Goal: Task Accomplishment & Management: Use online tool/utility

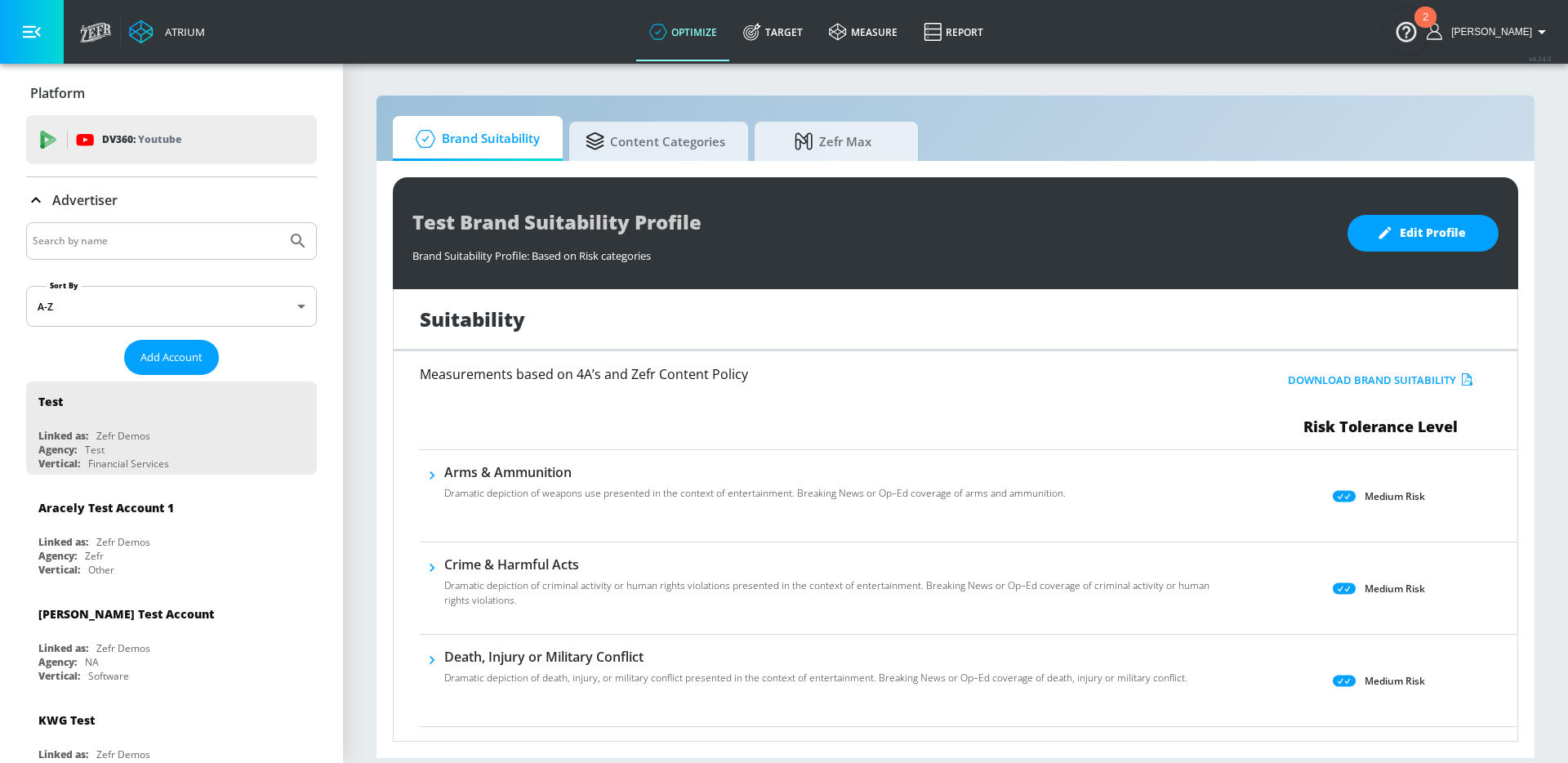
click at [796, 43] on link "Target" at bounding box center [773, 32] width 86 height 59
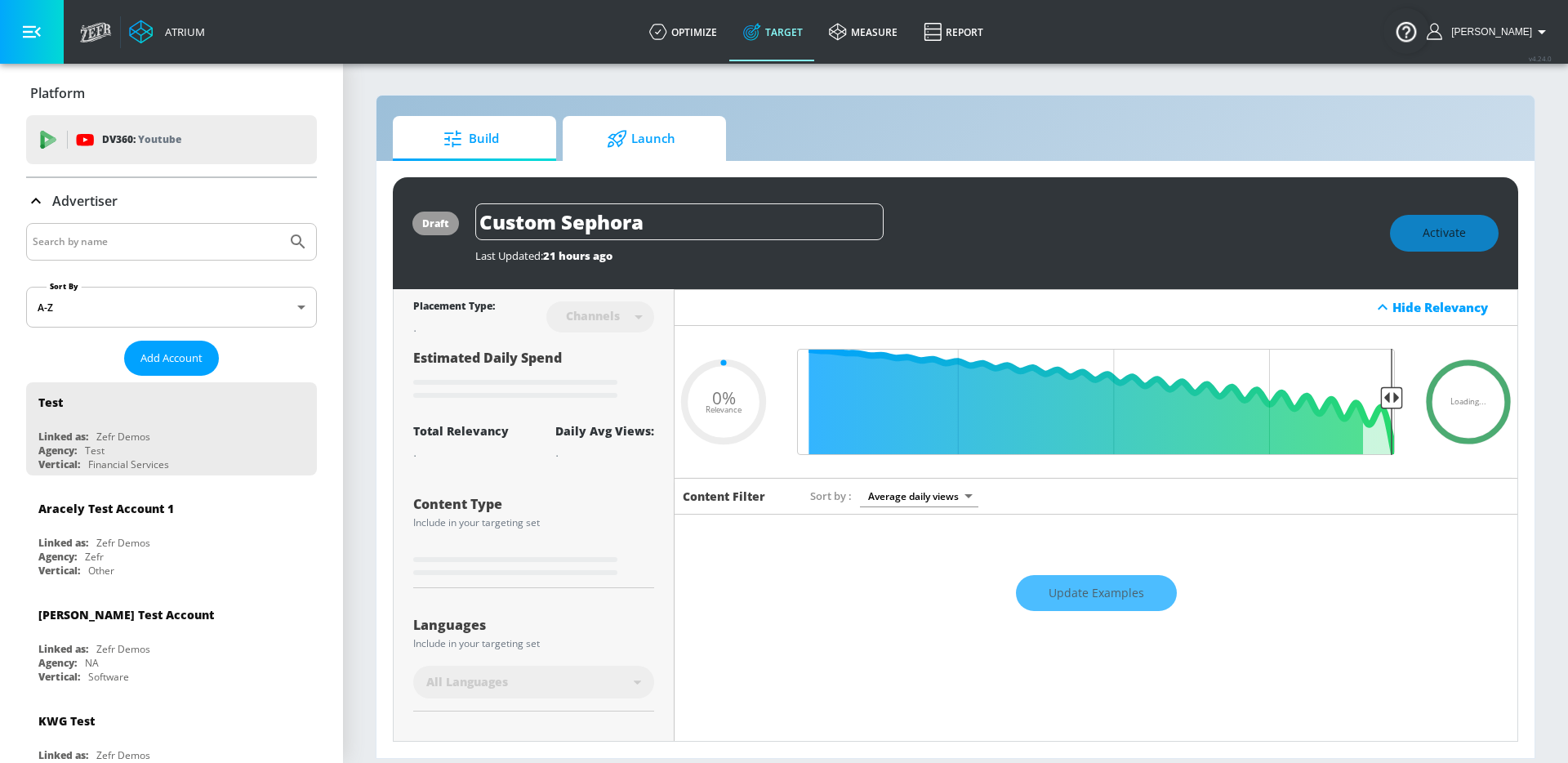
type input "0.05"
click at [655, 124] on span "Launch" at bounding box center [641, 139] width 124 height 39
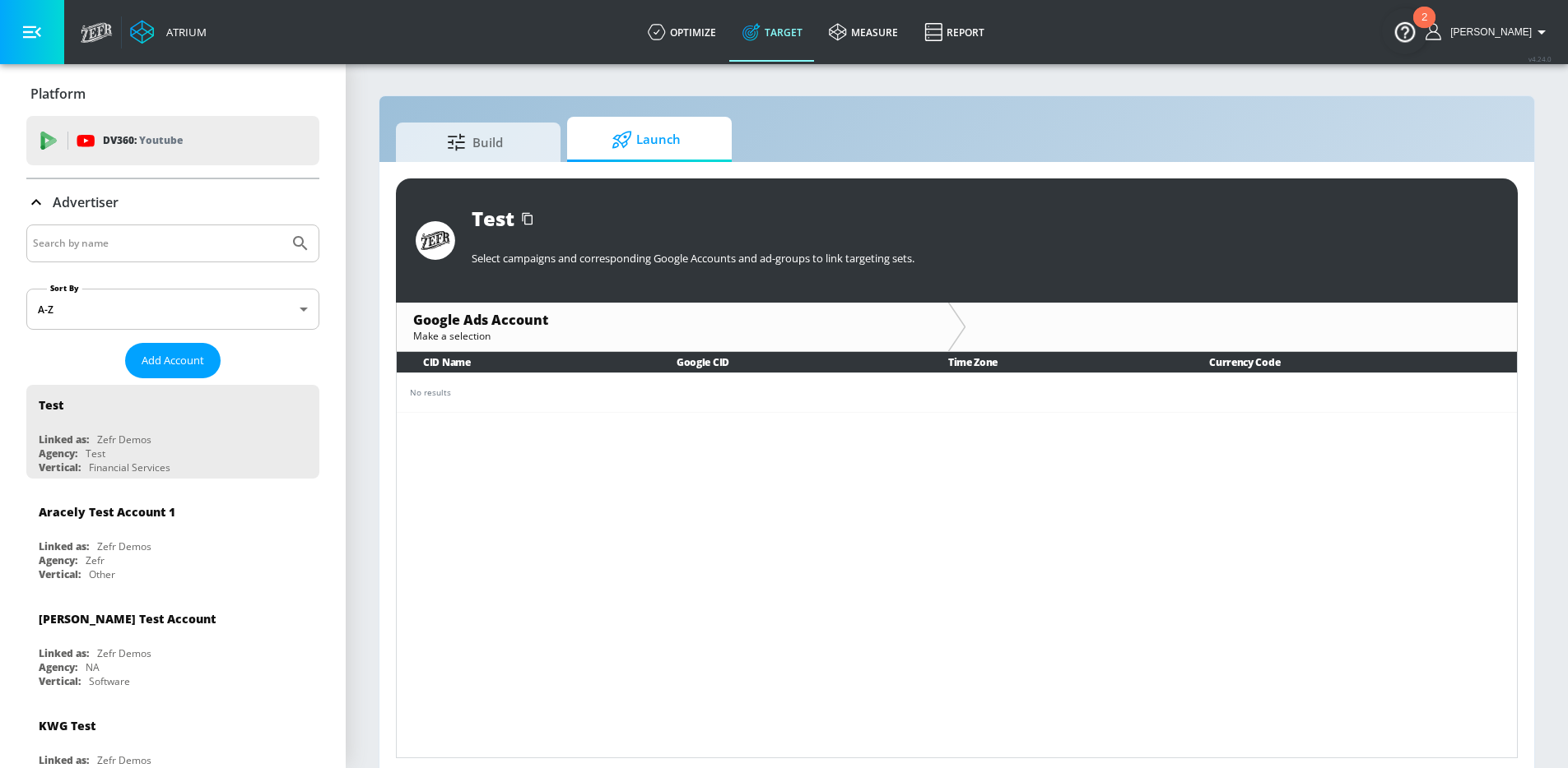
click at [143, 229] on div at bounding box center [172, 244] width 293 height 38
click at [129, 238] on input "Search by name" at bounding box center [157, 243] width 250 height 22
type input "Ferrara"
click at [283, 225] on button "Submit Search" at bounding box center [301, 244] width 36 height 36
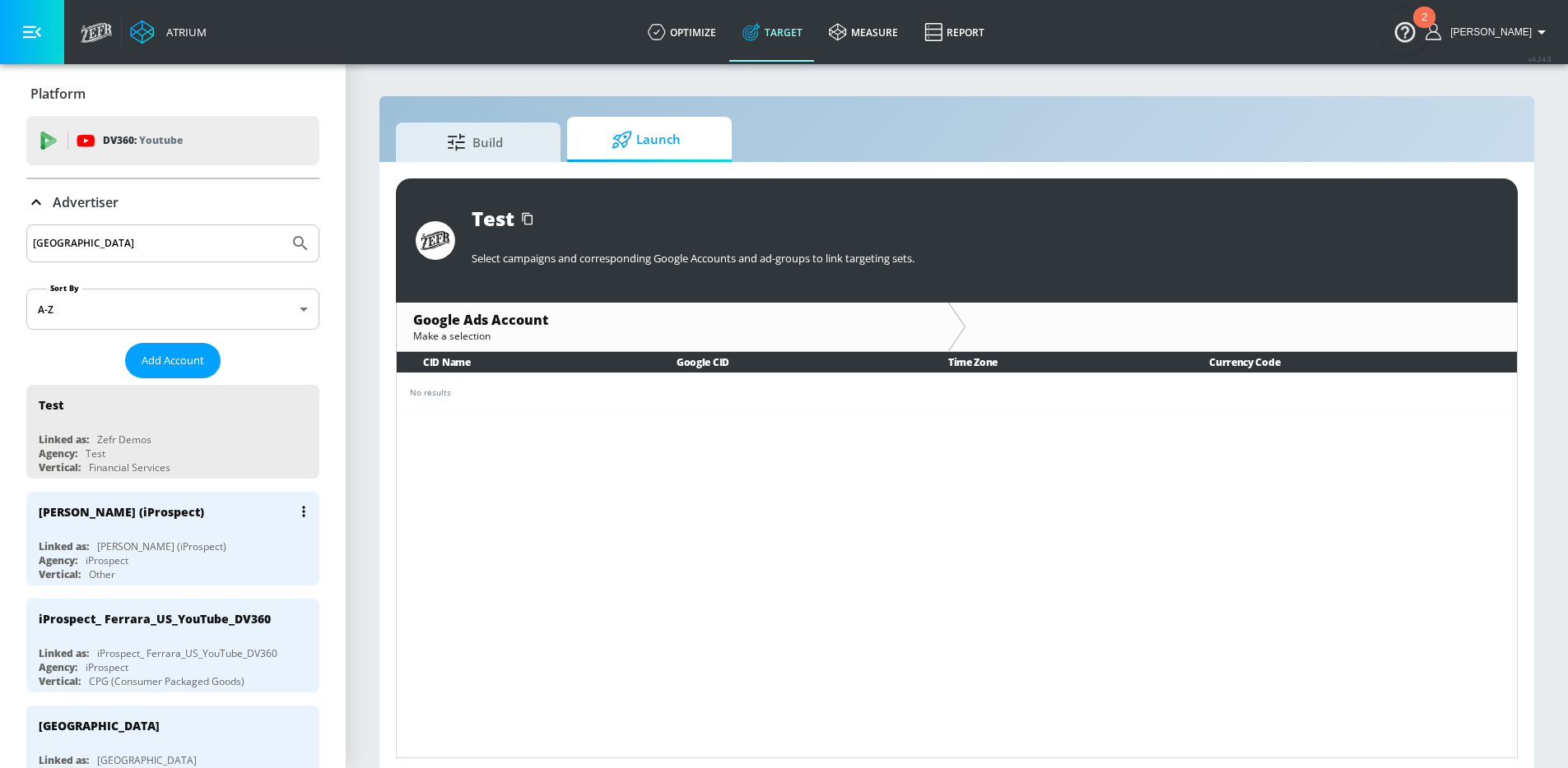
click at [128, 568] on div "Vertical: Other" at bounding box center [177, 574] width 277 height 14
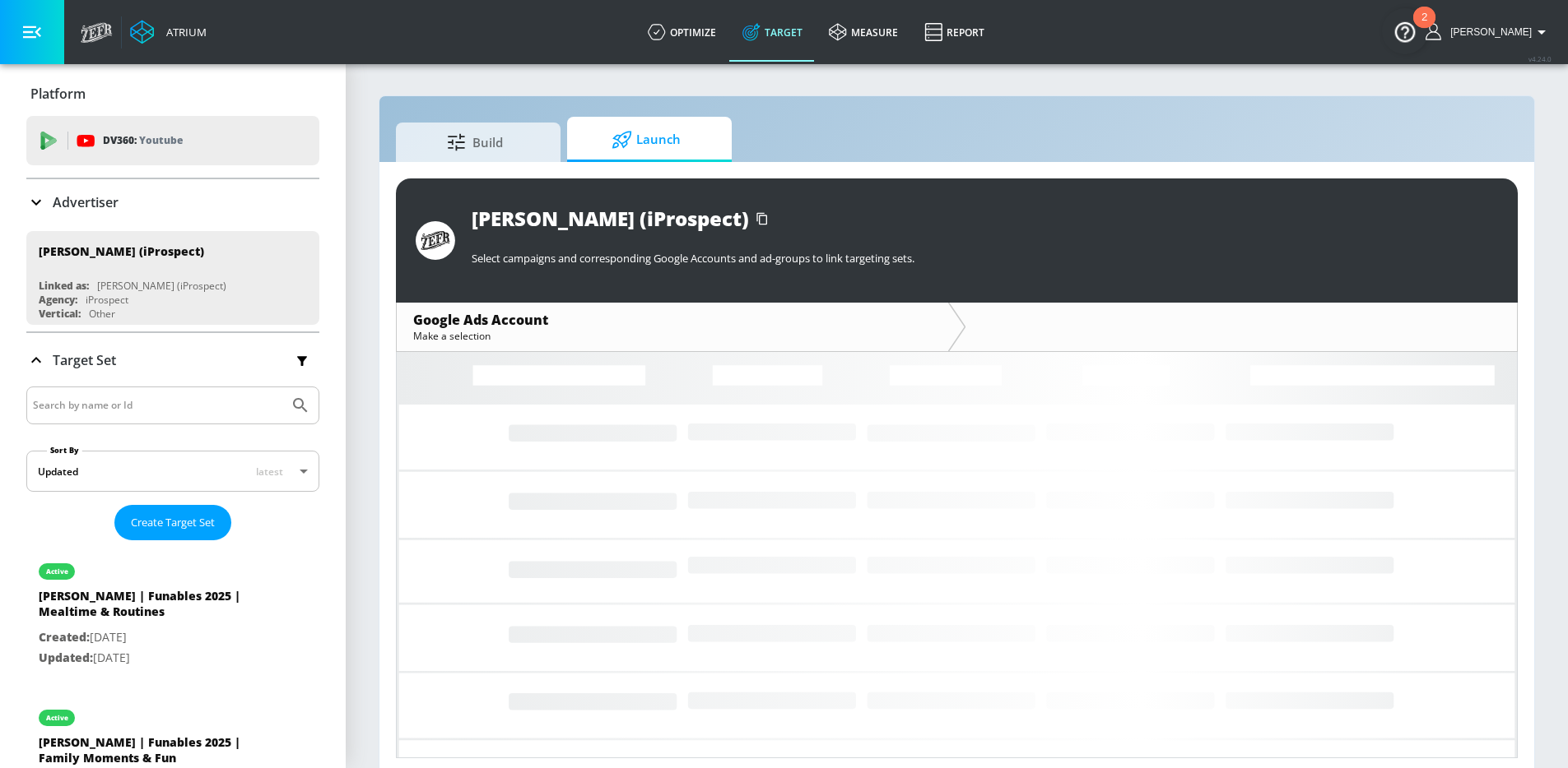
click at [656, 138] on span "Launch" at bounding box center [646, 140] width 125 height 40
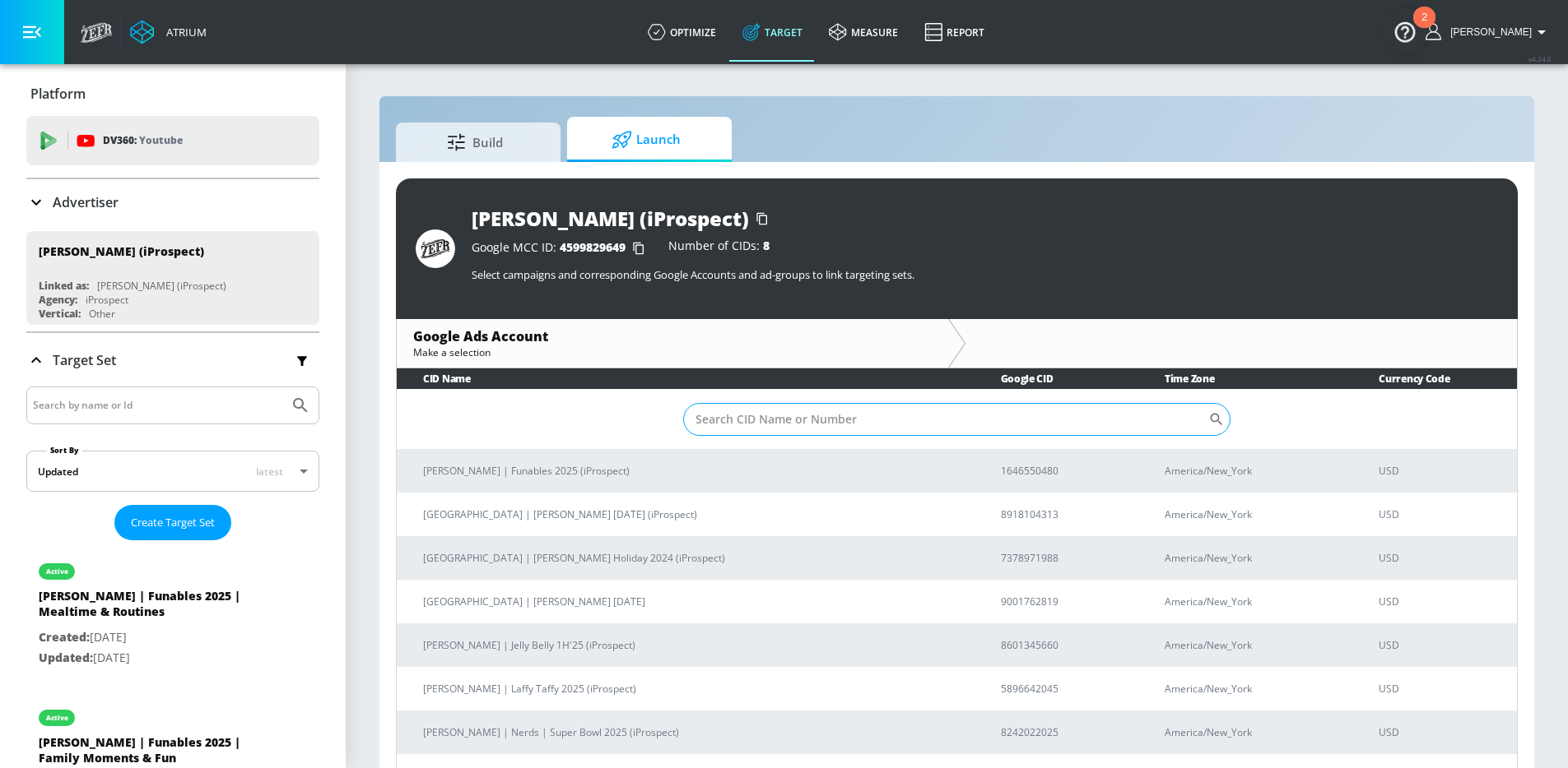
click at [765, 423] on input "Sort By" at bounding box center [946, 420] width 526 height 33
paste input "1646550480"
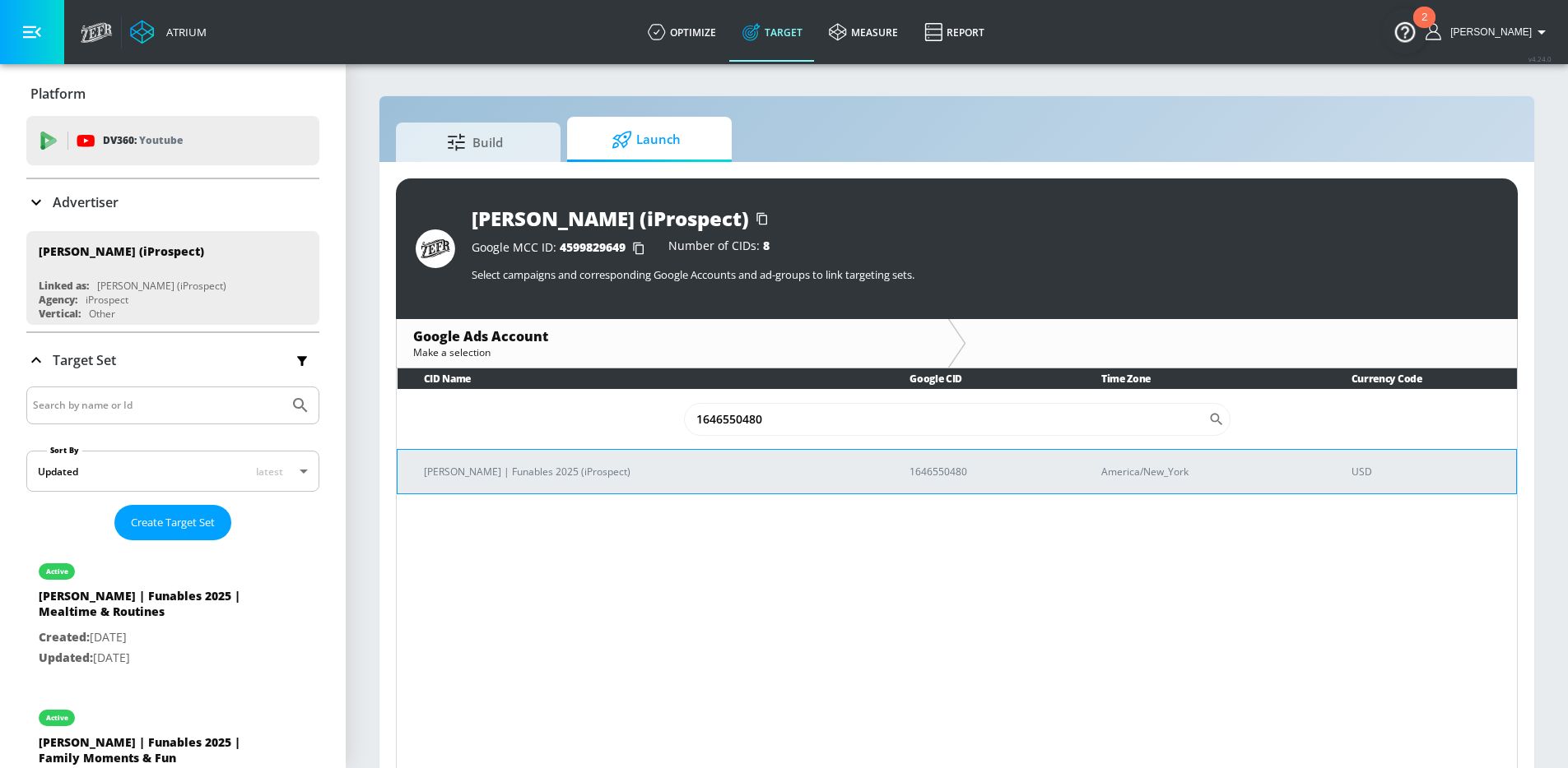
type input "1646550480"
click at [533, 474] on p "[PERSON_NAME] | Funables 2025 (iProspect)" at bounding box center [647, 472] width 446 height 17
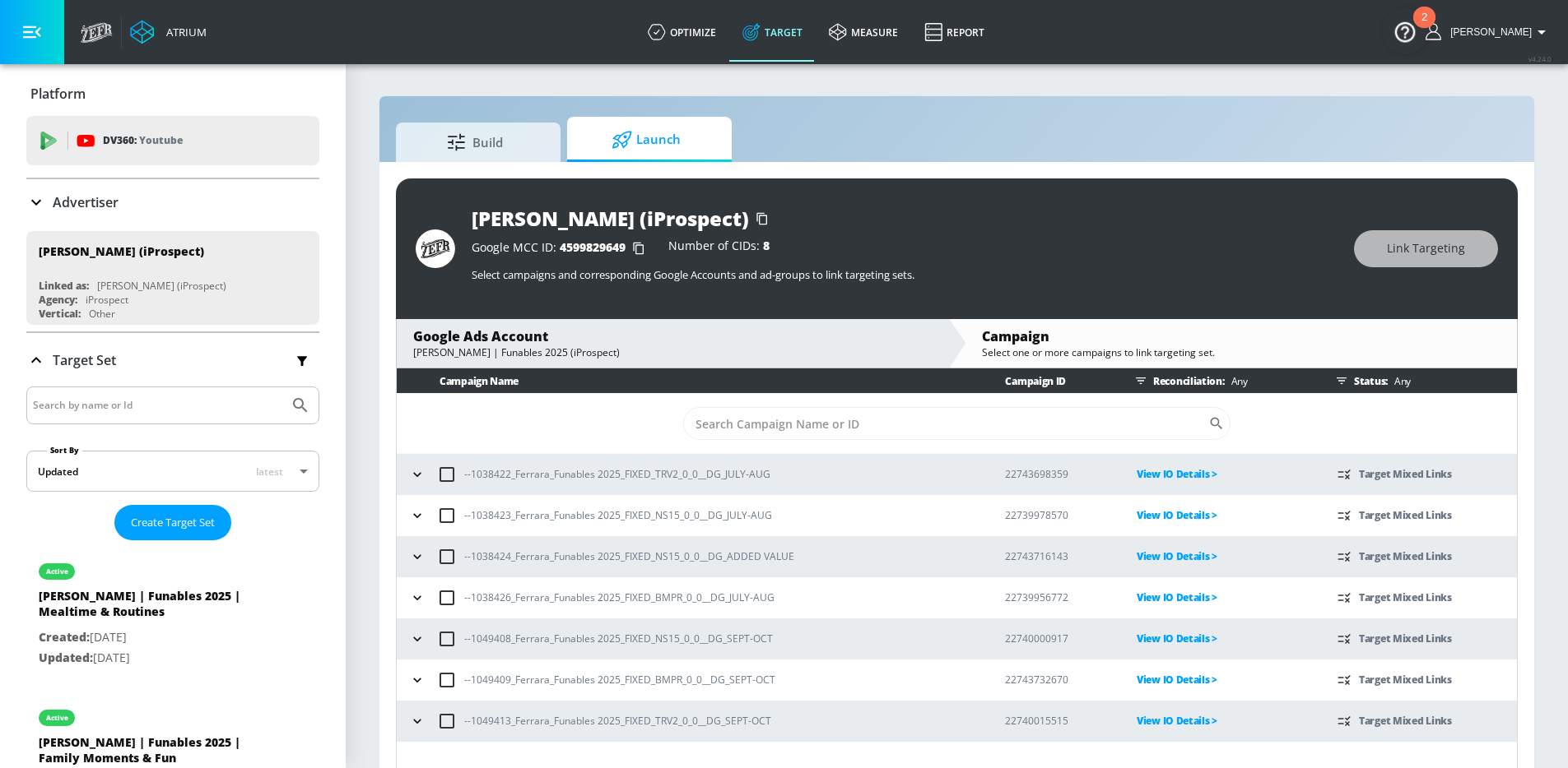
scroll to position [24, 0]
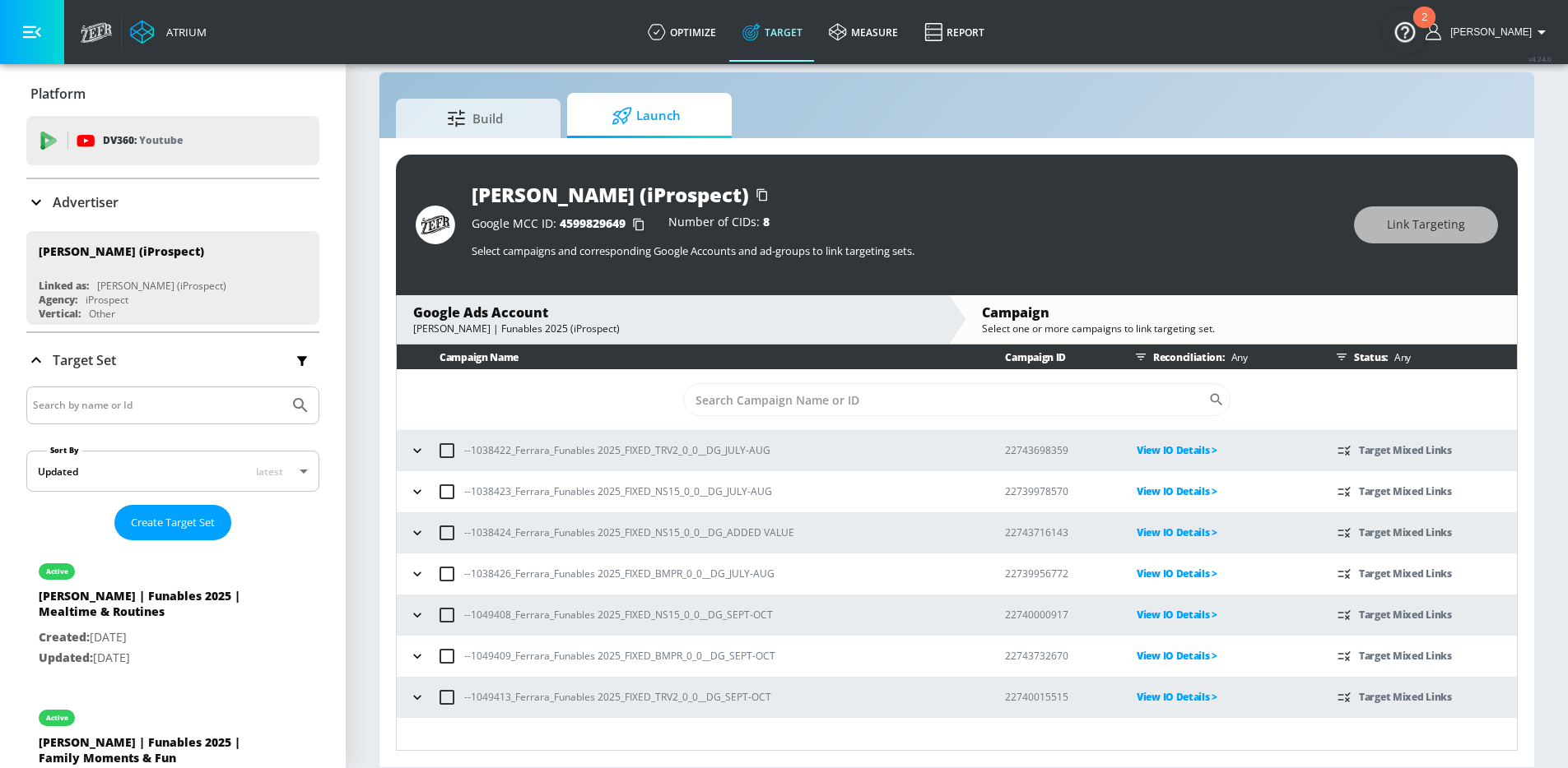
click at [420, 454] on icon "button" at bounding box center [417, 450] width 16 height 16
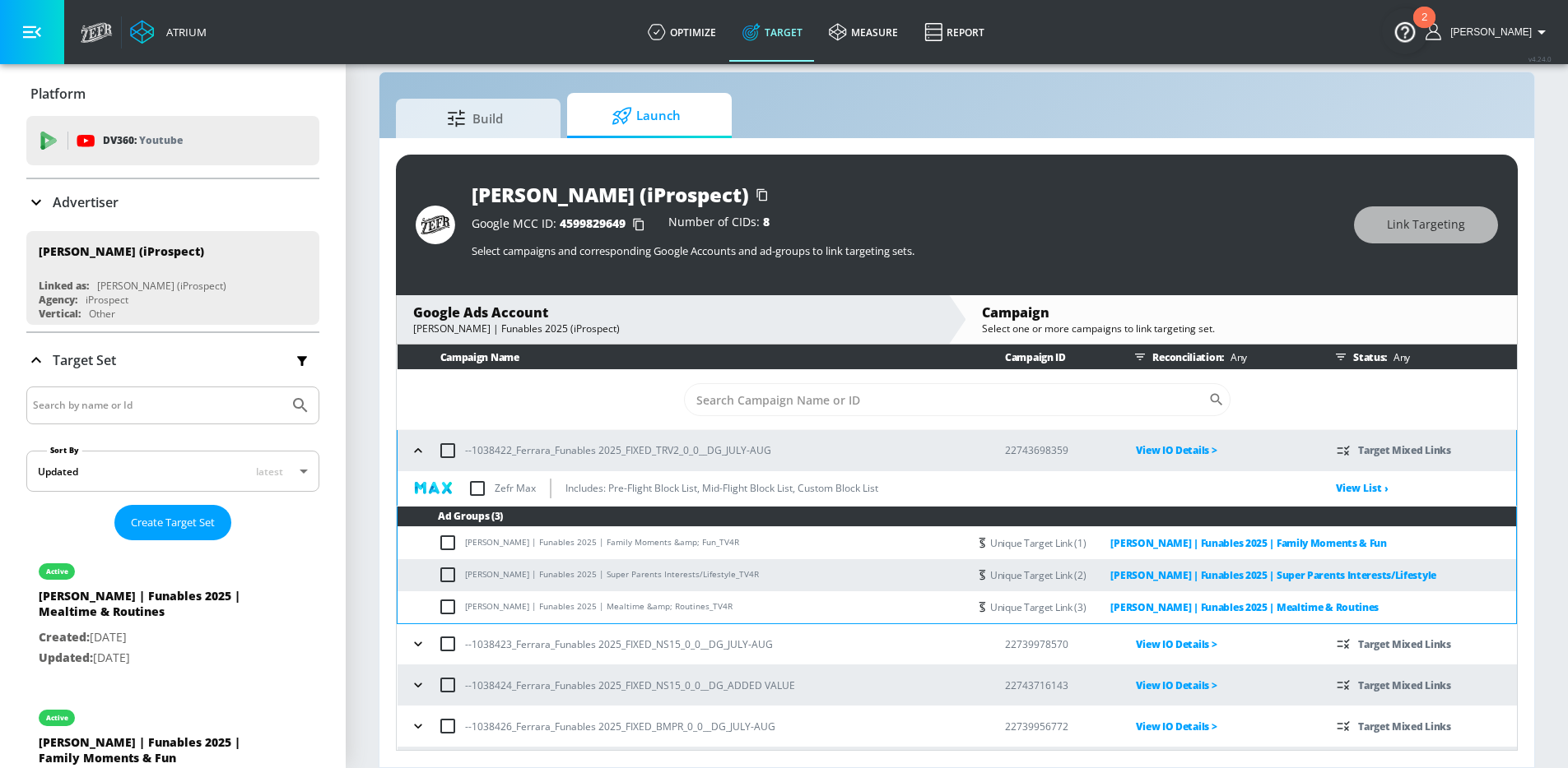
click at [475, 490] on input "checkbox" at bounding box center [477, 489] width 35 height 35
checkbox input "true"
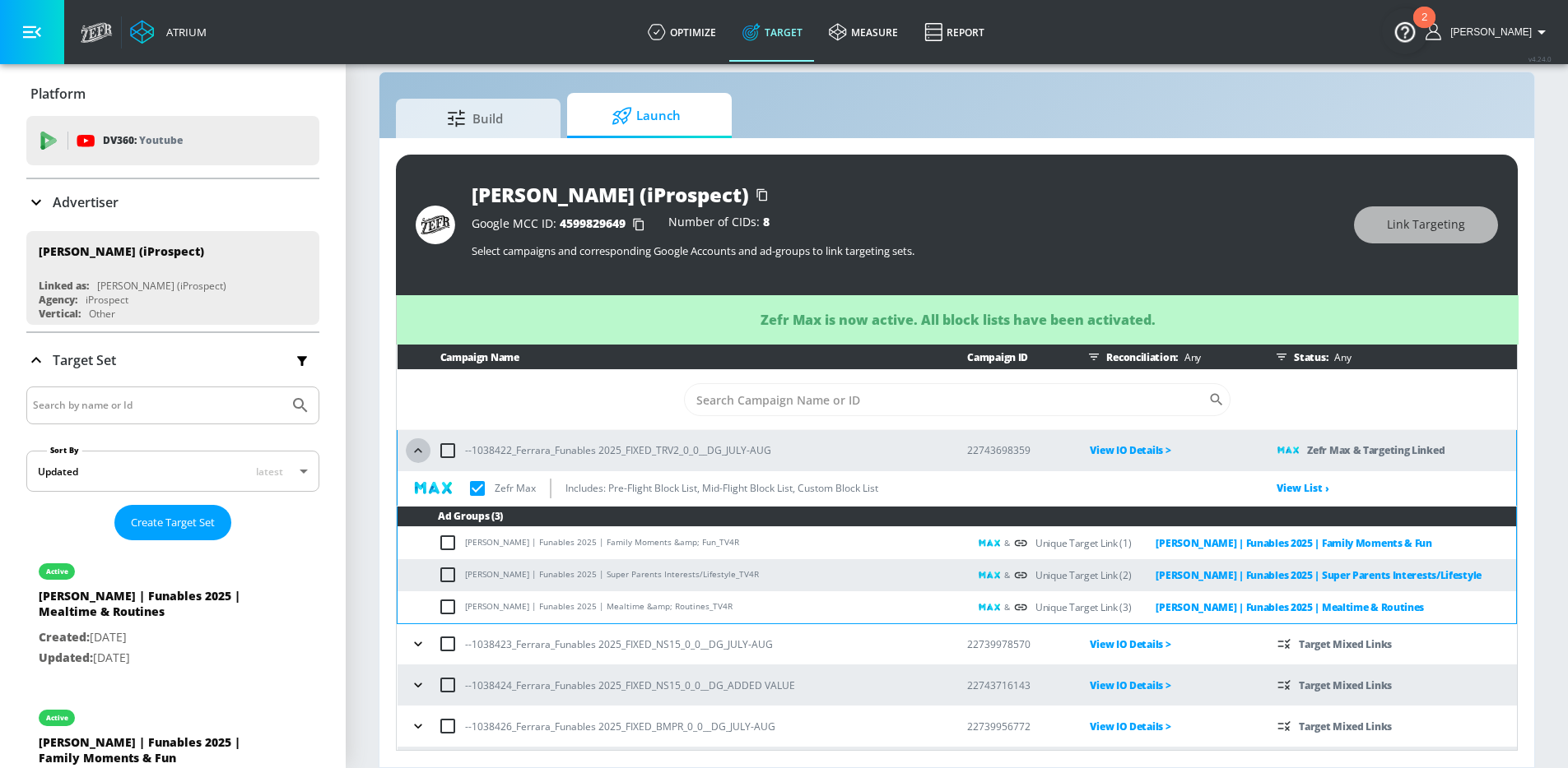
click at [413, 453] on icon "button" at bounding box center [417, 450] width 16 height 16
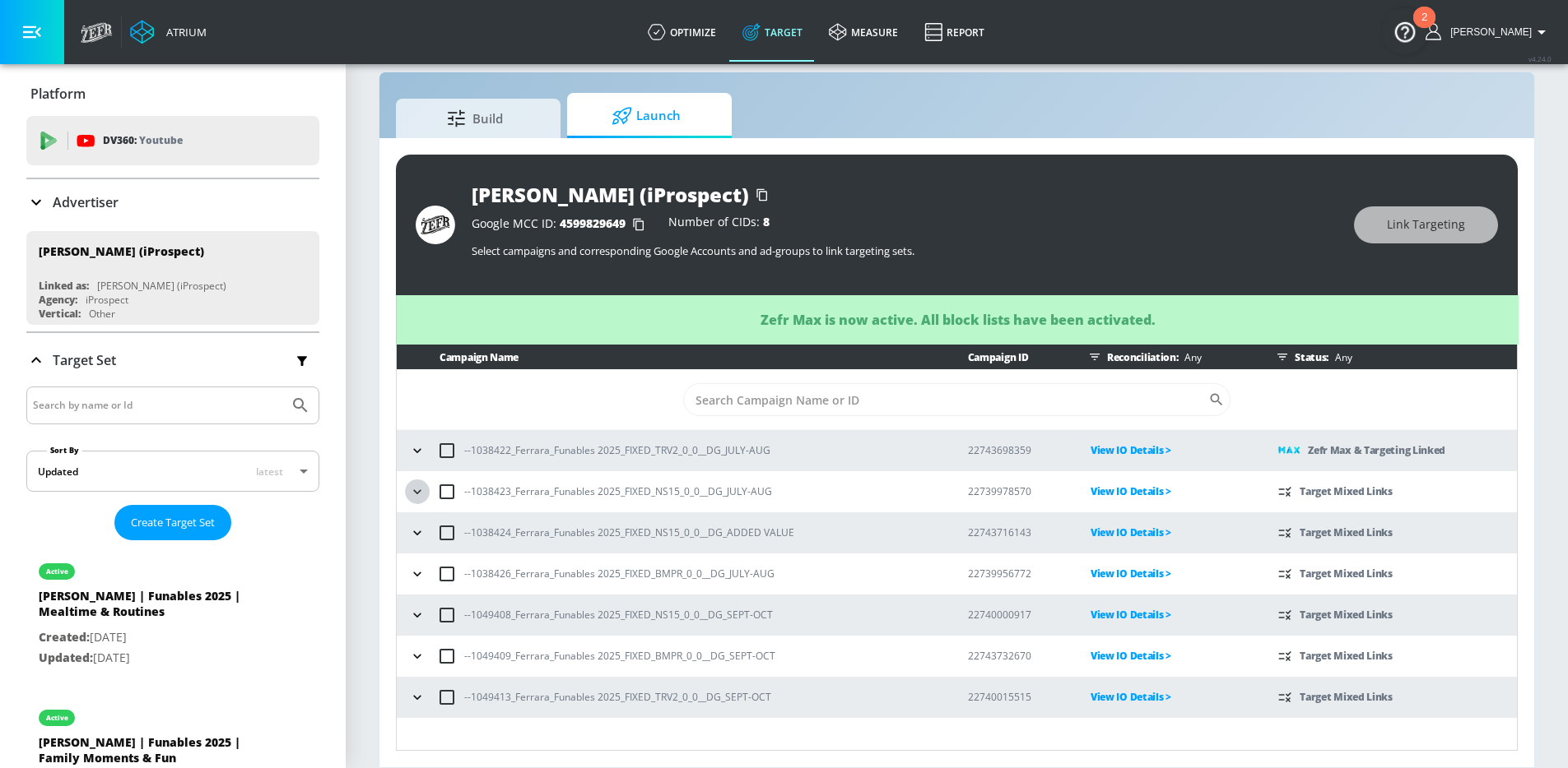
click at [422, 498] on icon "button" at bounding box center [417, 492] width 16 height 16
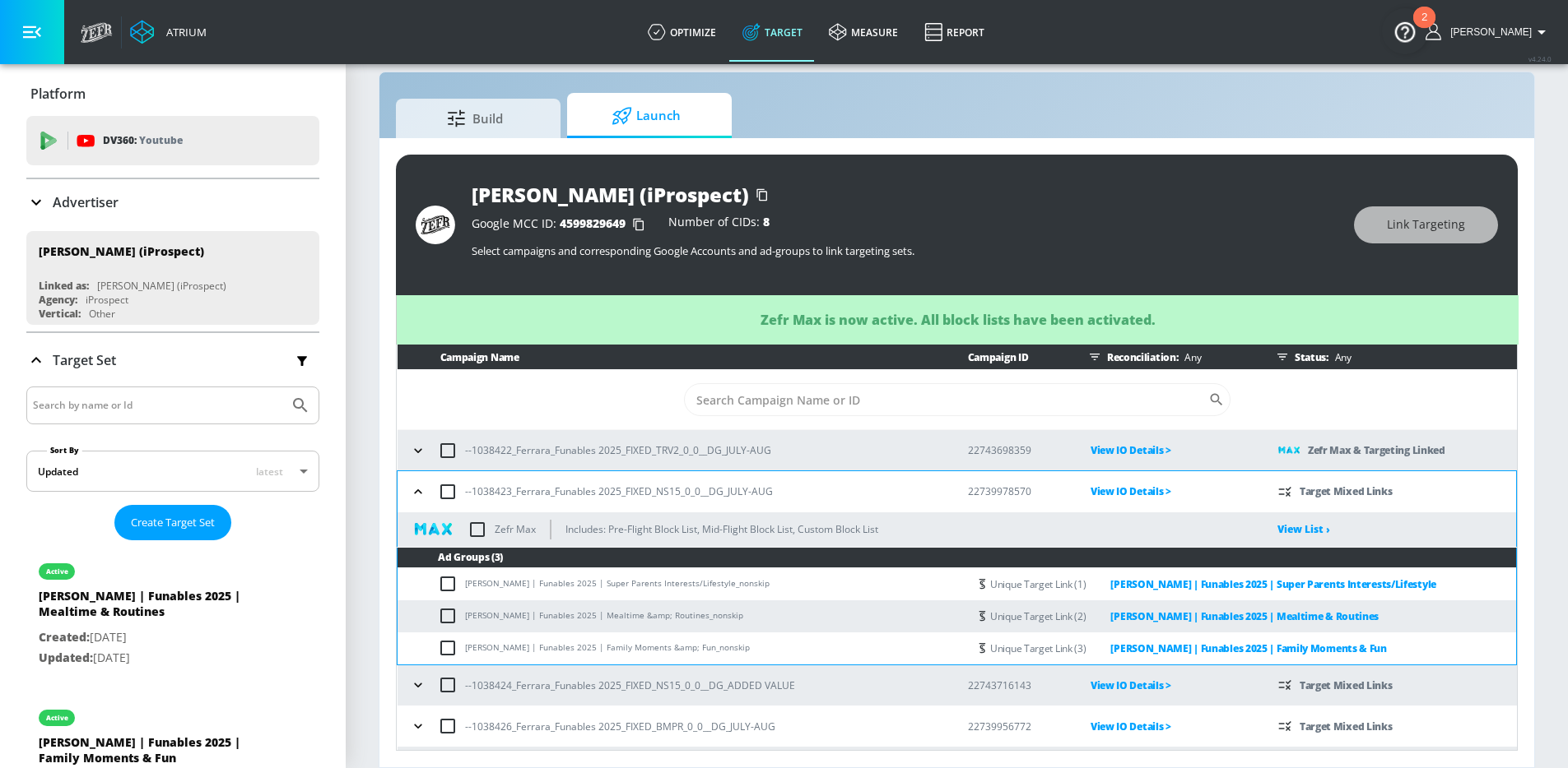
click at [478, 530] on input "checkbox" at bounding box center [477, 530] width 35 height 35
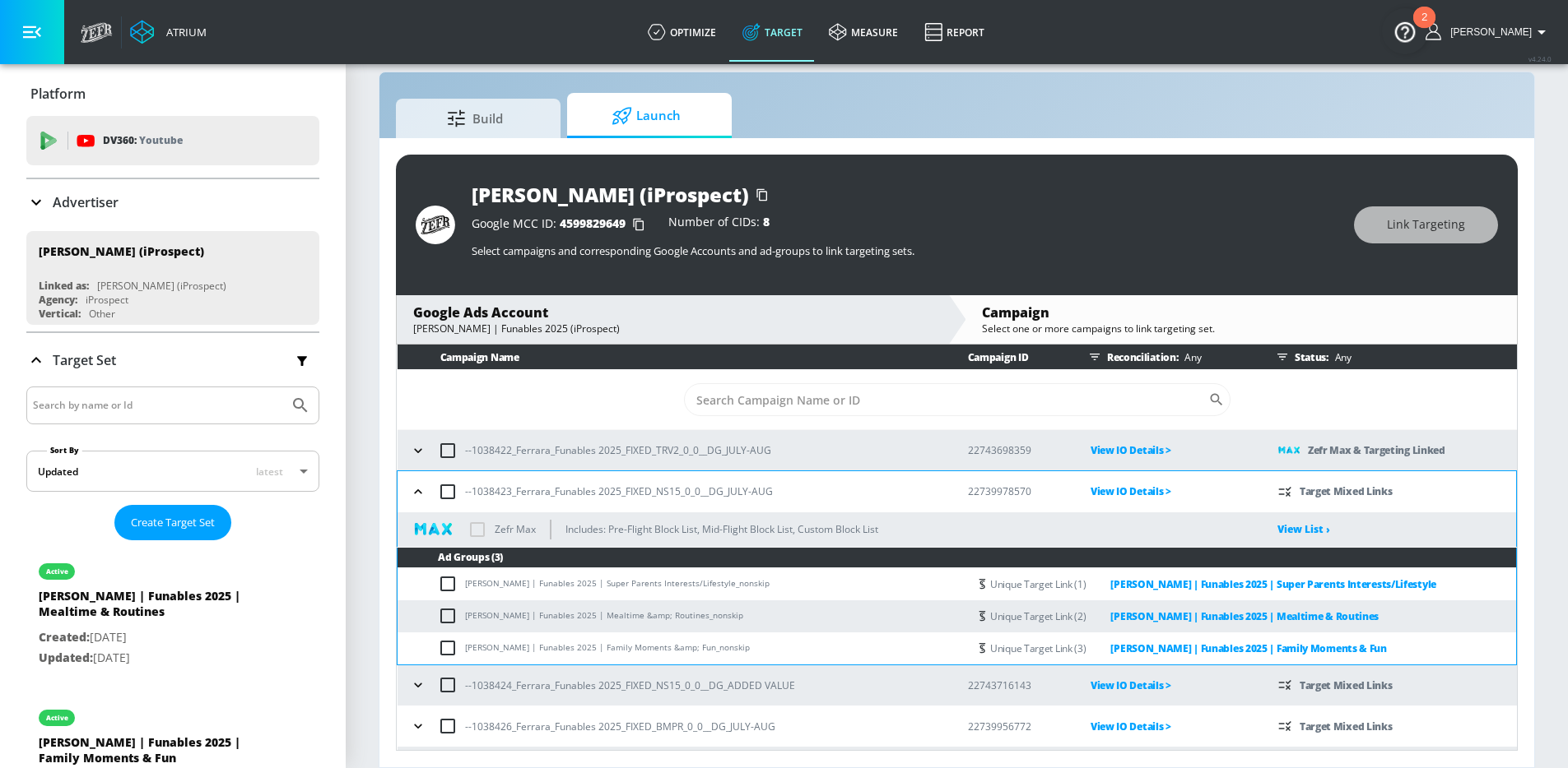
checkbox input "true"
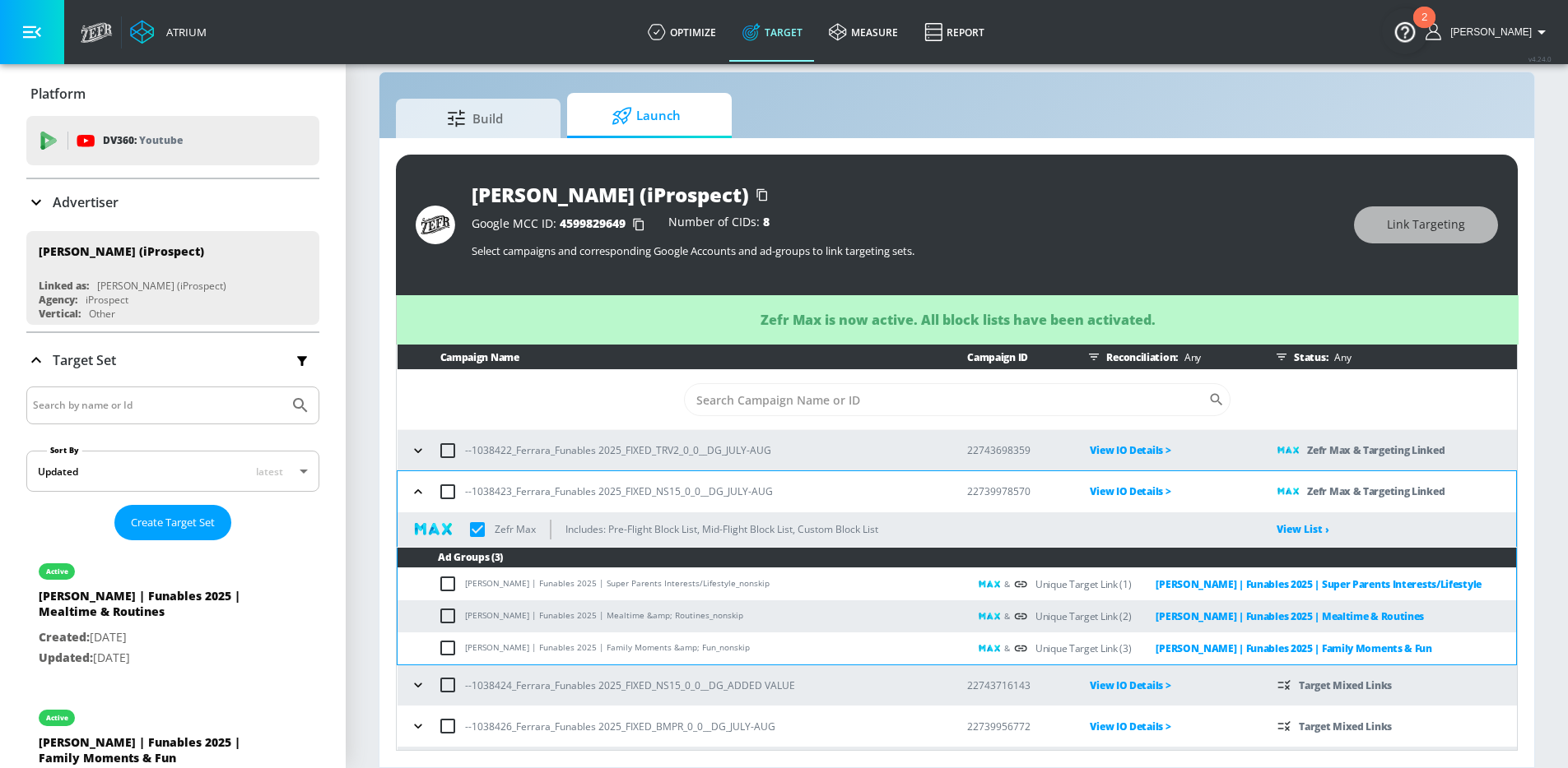
click at [419, 491] on icon "button" at bounding box center [417, 492] width 8 height 4
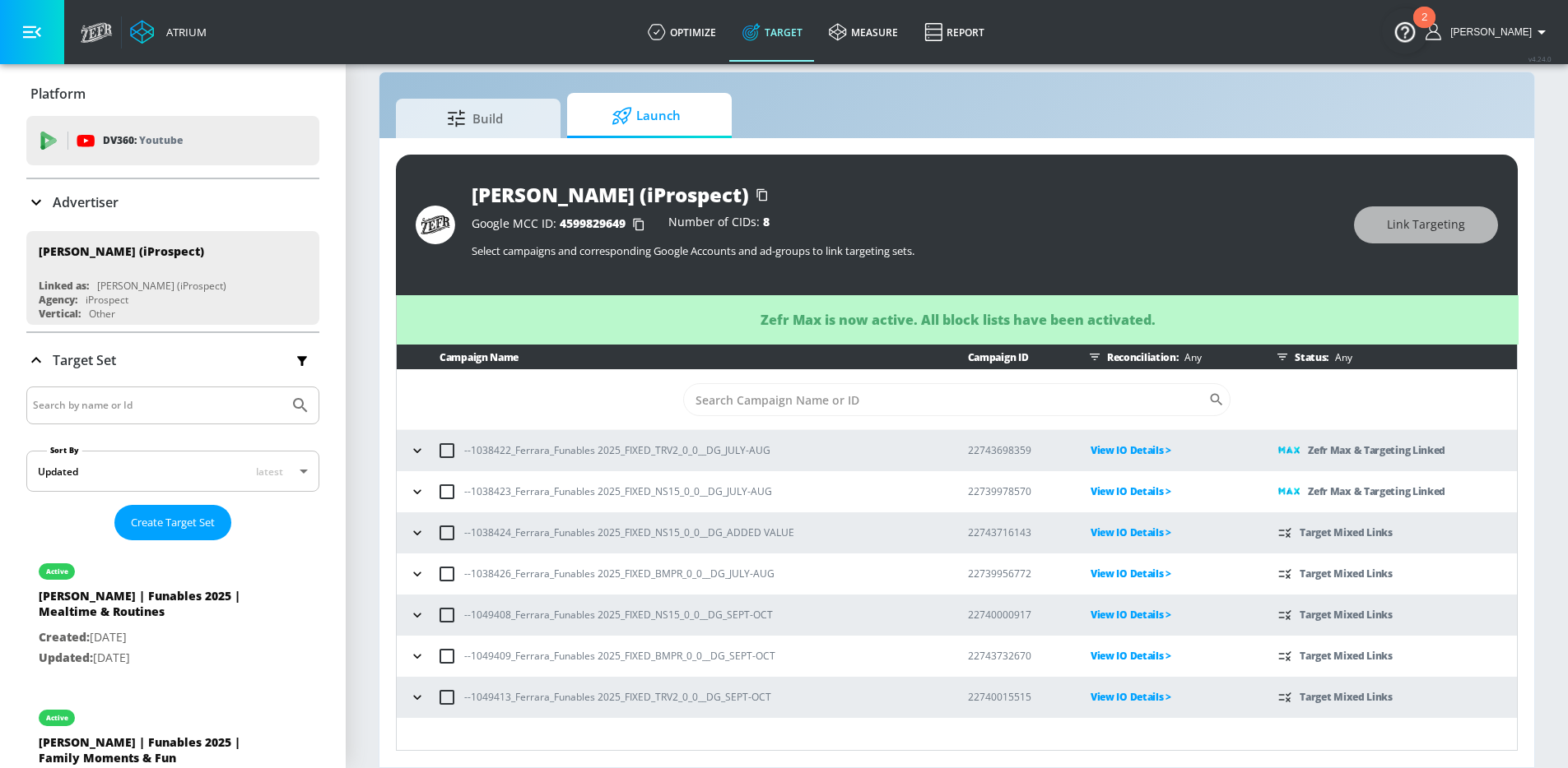
click at [411, 576] on icon "button" at bounding box center [417, 574] width 16 height 16
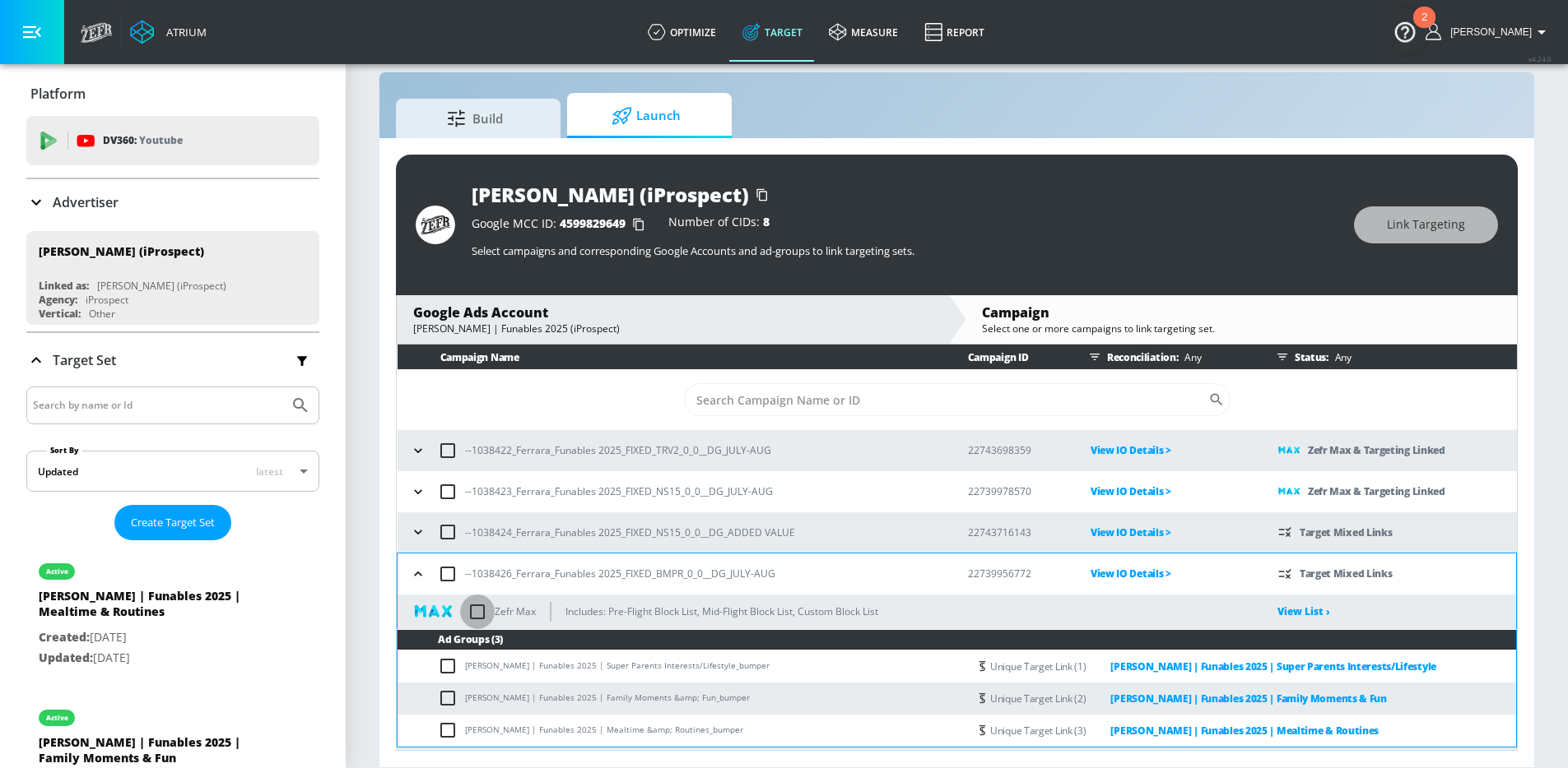
click at [480, 611] on input "checkbox" at bounding box center [477, 612] width 35 height 35
checkbox input "true"
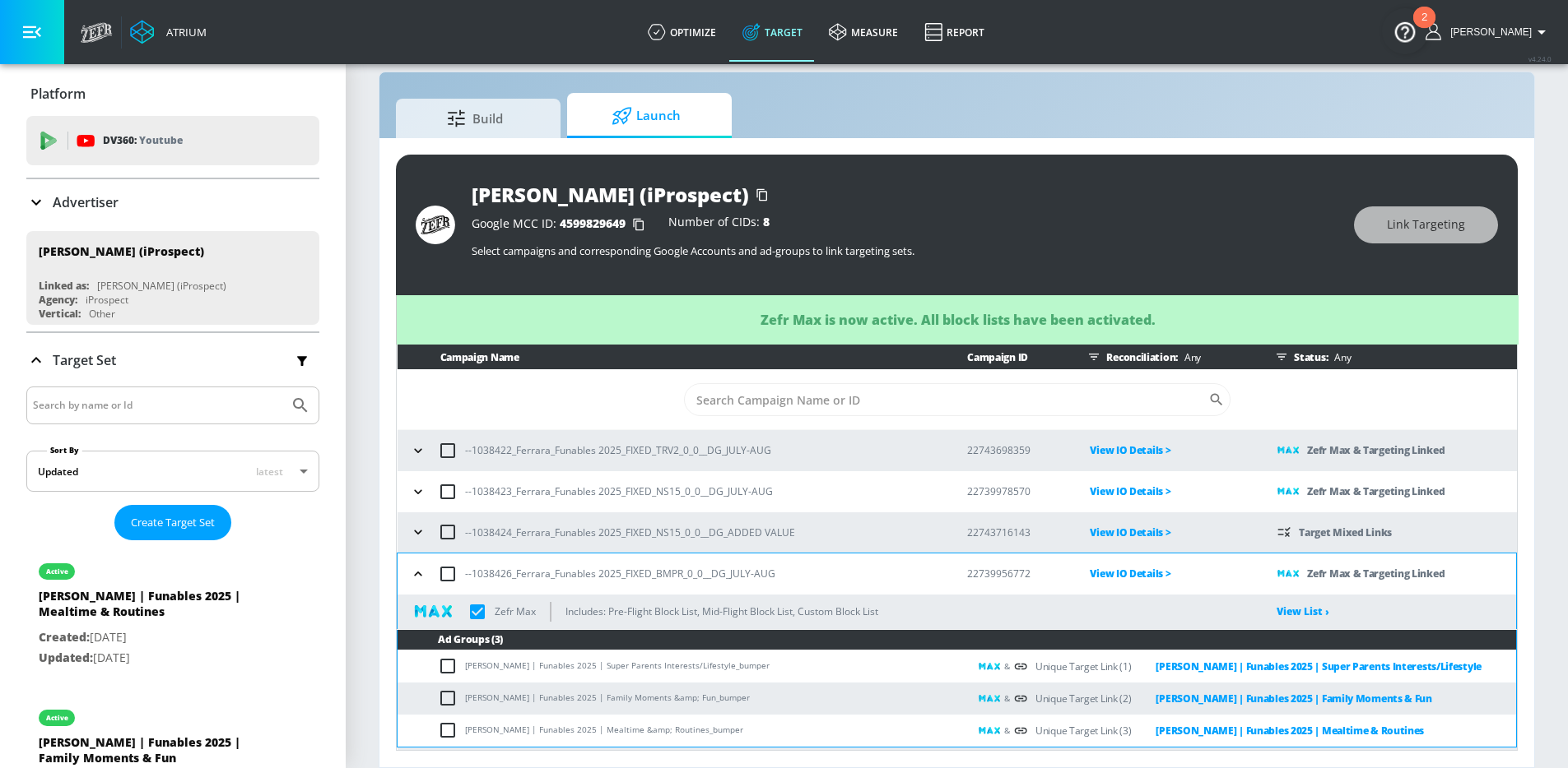
click at [419, 575] on icon "button" at bounding box center [417, 574] width 16 height 16
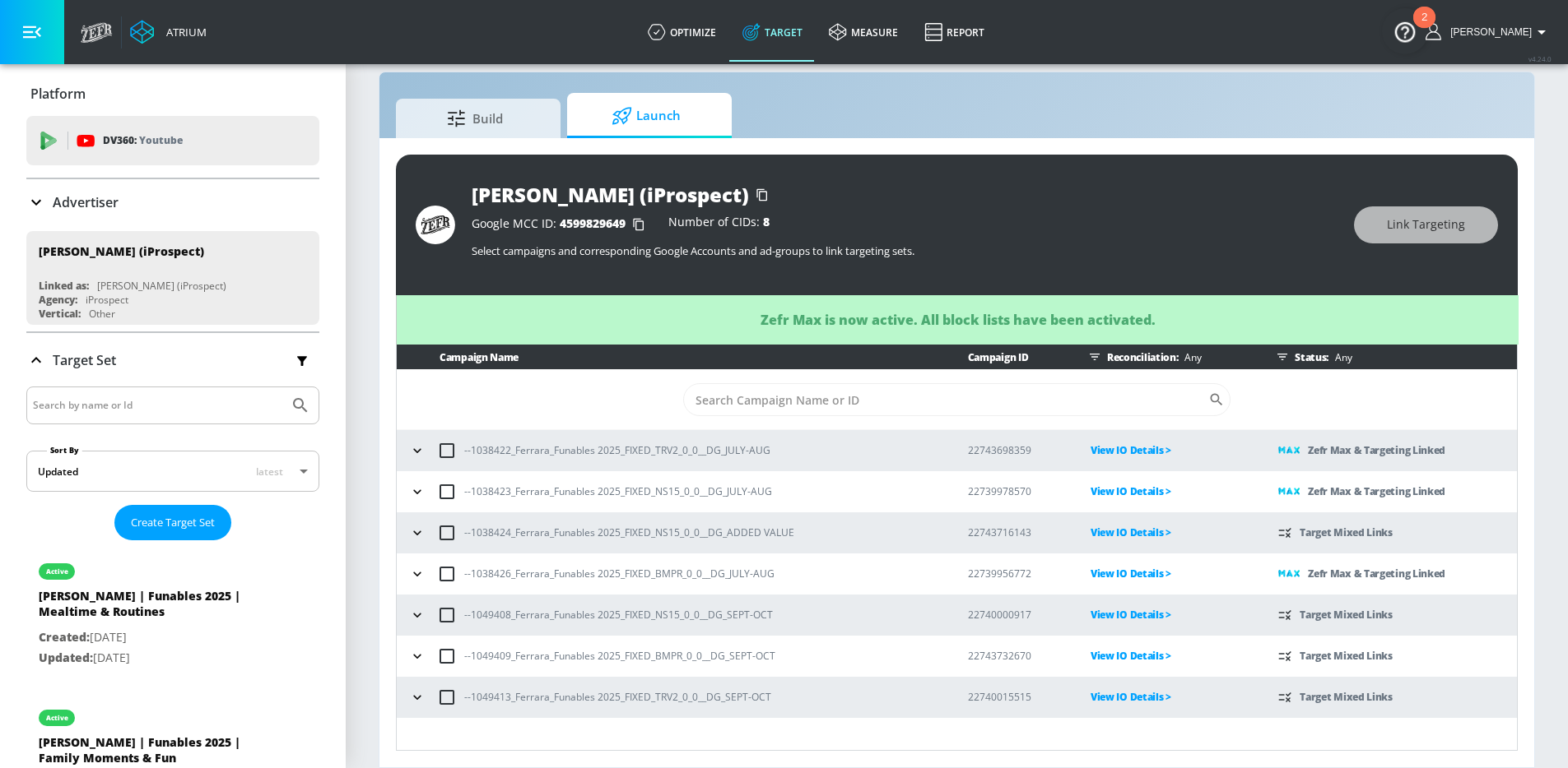
scroll to position [0, 0]
